Goal: Task Accomplishment & Management: Complete application form

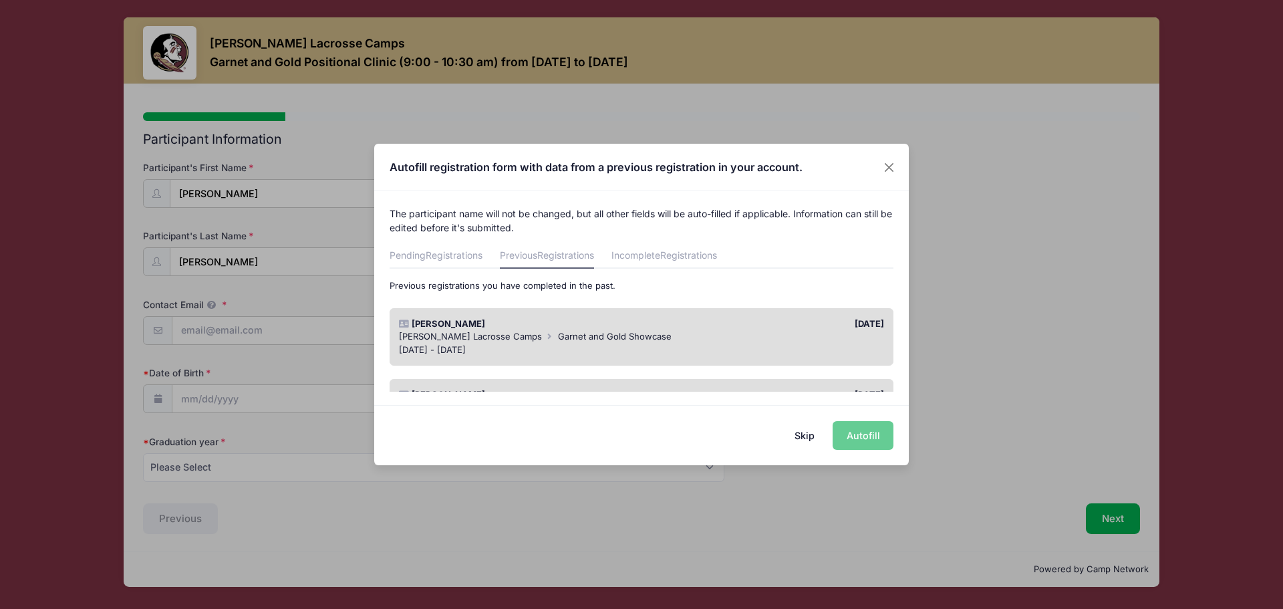
click at [868, 434] on div "Skip Autofill" at bounding box center [641, 434] width 534 height 59
click at [439, 254] on span "Registrations" at bounding box center [454, 254] width 57 height 11
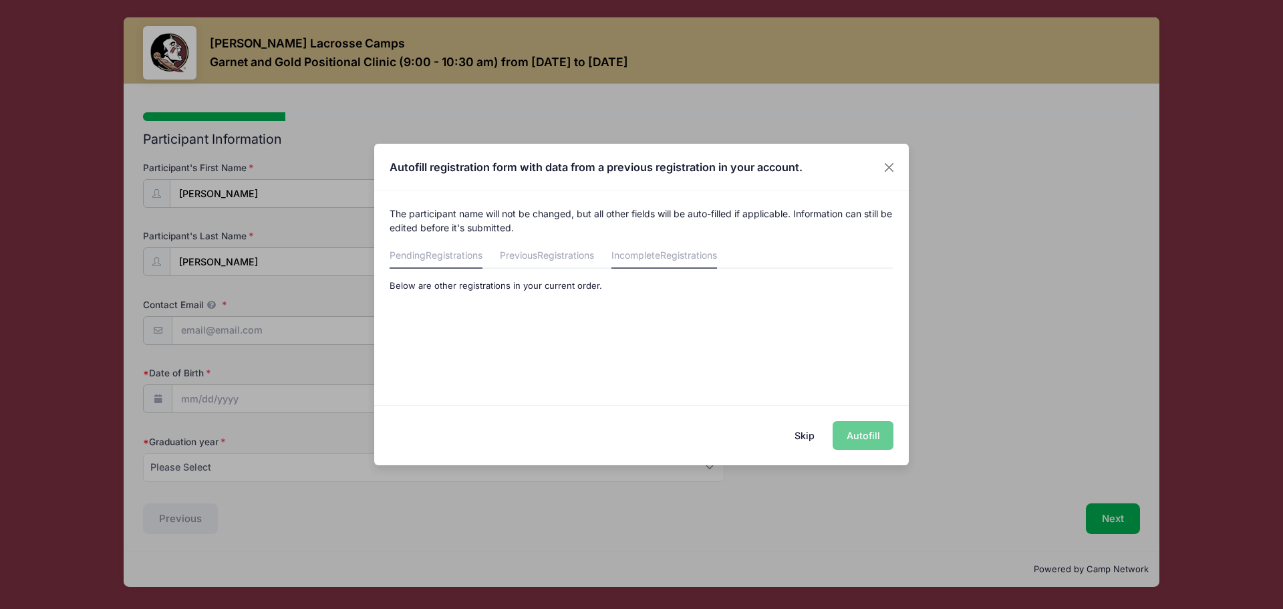
click at [653, 251] on link "Incomplete Registrations" at bounding box center [664, 256] width 106 height 24
click at [442, 256] on span "Registrations" at bounding box center [454, 254] width 57 height 11
click at [806, 431] on button "Skip" at bounding box center [804, 435] width 47 height 29
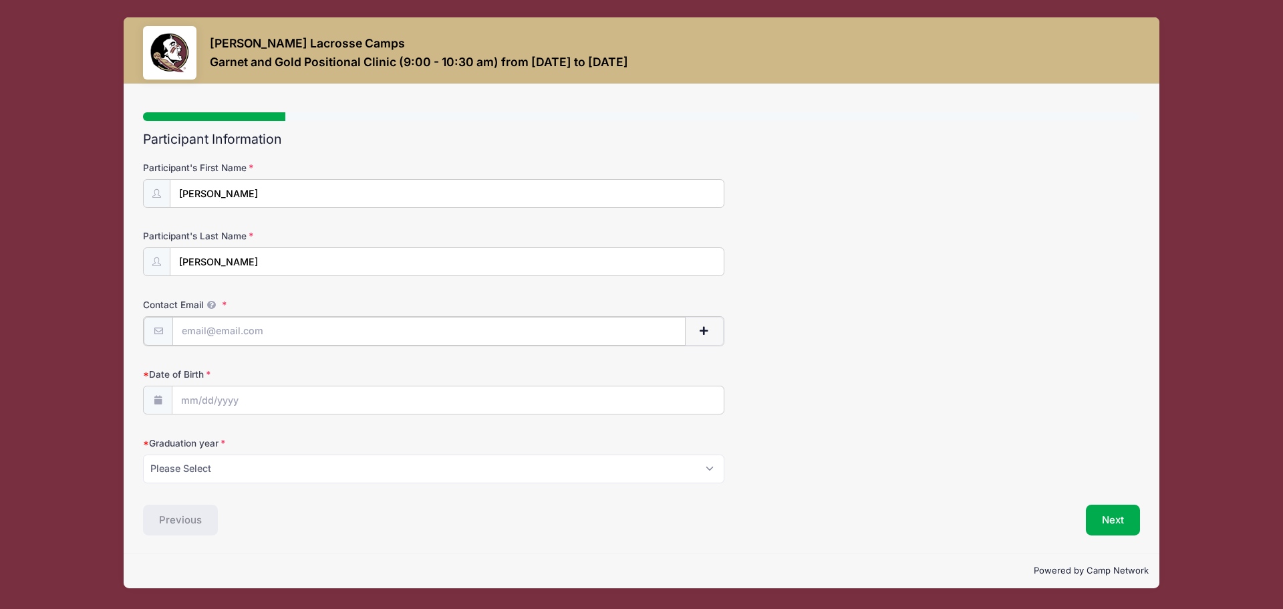
click at [247, 330] on input "Contact Email" at bounding box center [428, 331] width 513 height 29
type input "[EMAIL_ADDRESS][DOMAIN_NAME]"
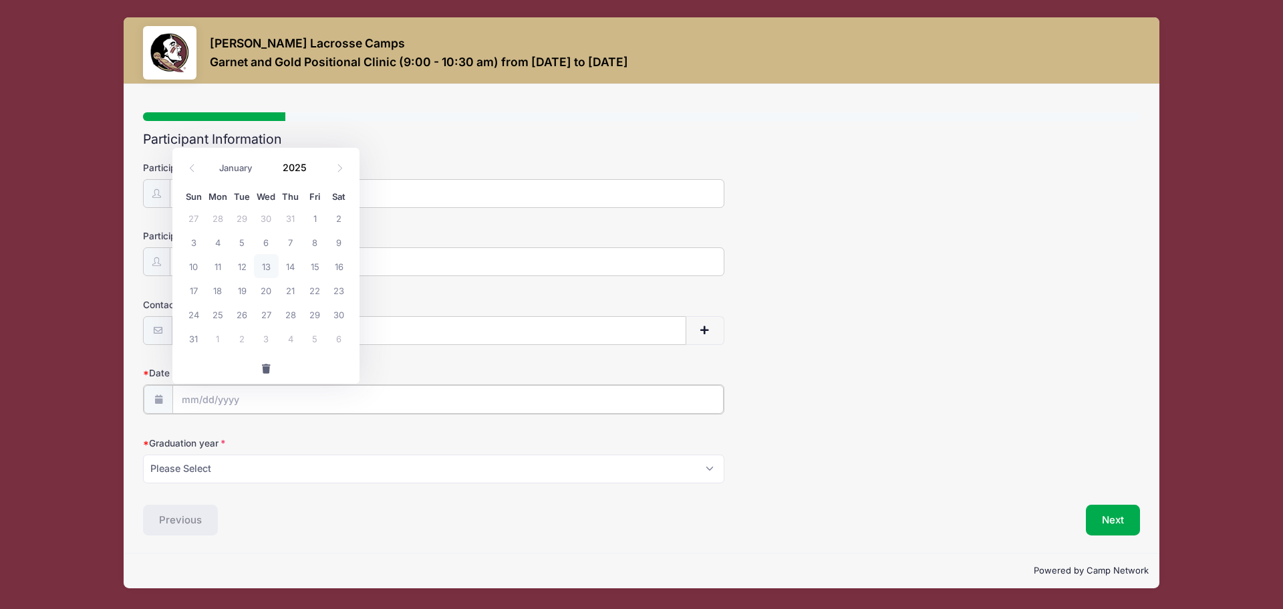
click at [183, 395] on input "Date of Birth" at bounding box center [447, 399] width 551 height 29
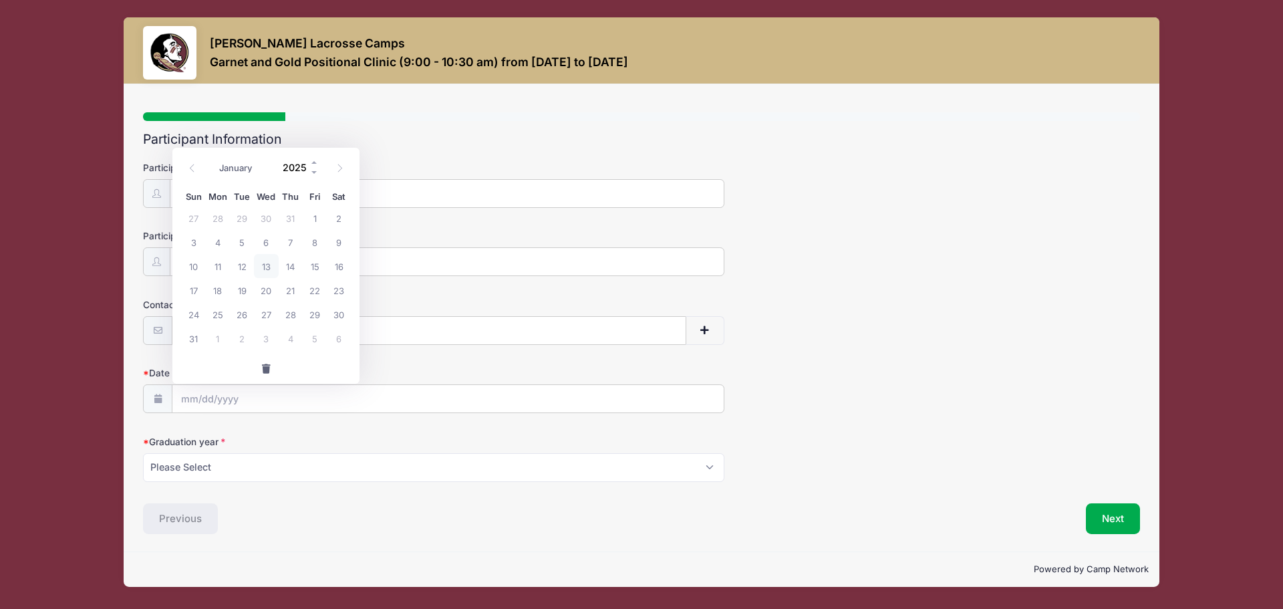
click at [289, 166] on input "2025" at bounding box center [297, 167] width 43 height 20
click at [301, 166] on input "2025" at bounding box center [297, 167] width 43 height 20
click at [311, 171] on span at bounding box center [314, 172] width 9 height 10
type input "2024"
